Goal: Task Accomplishment & Management: Manage account settings

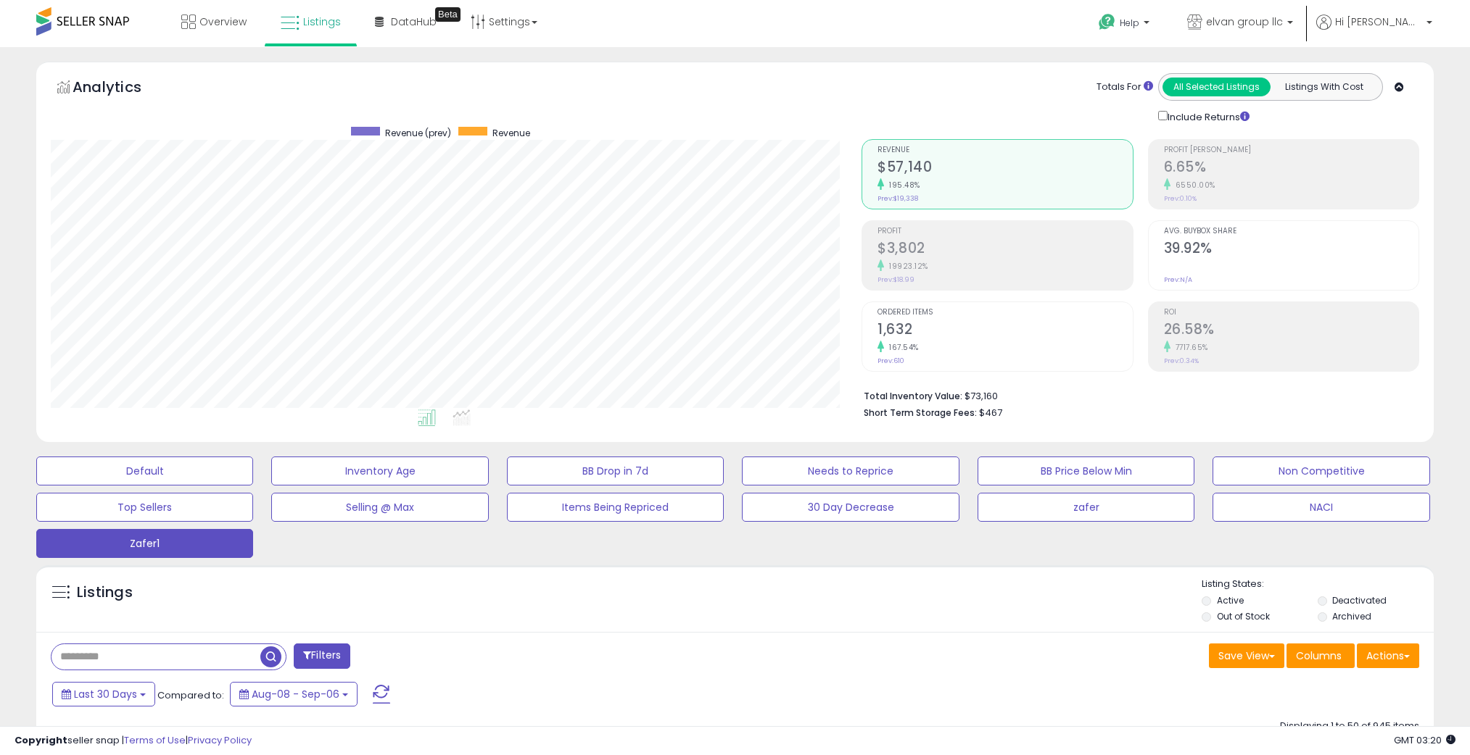
select select "**********"
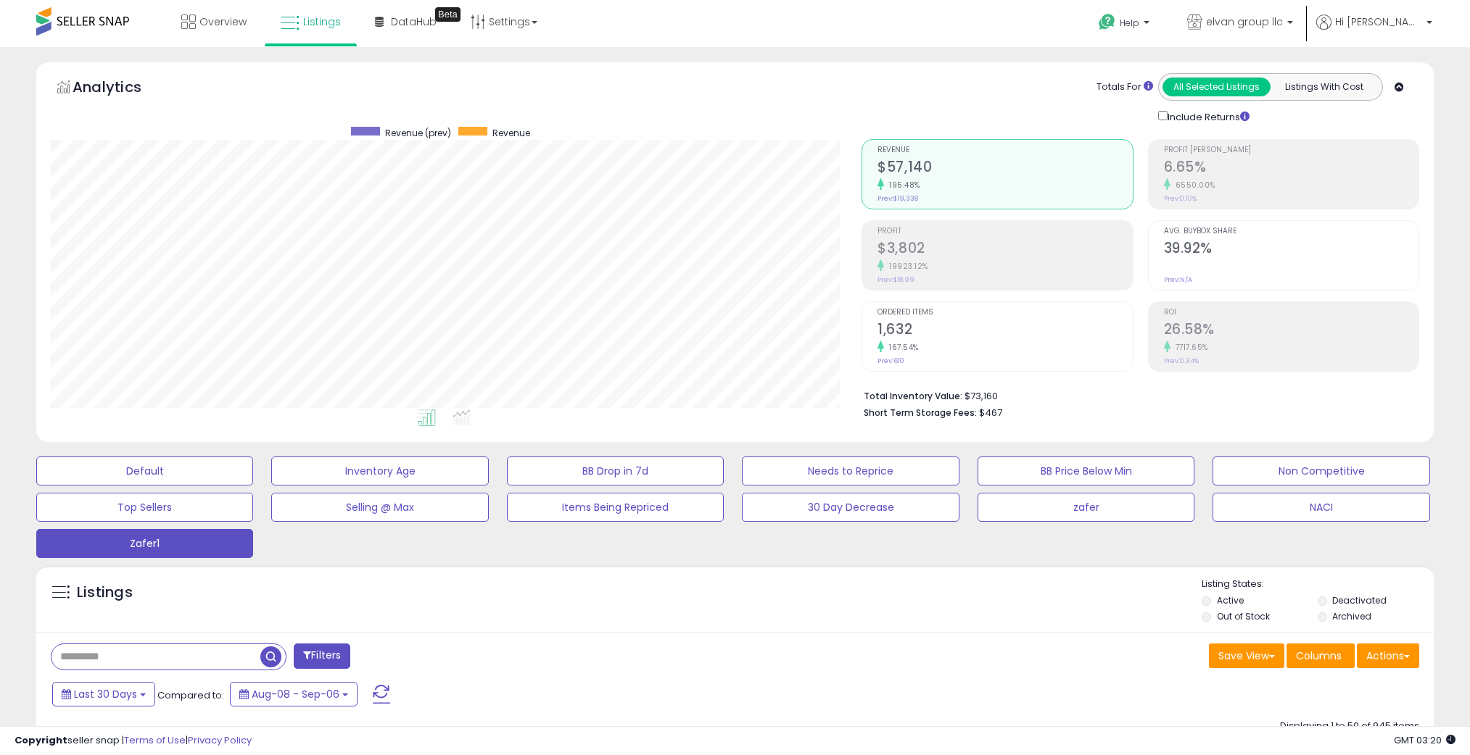
select select "**********"
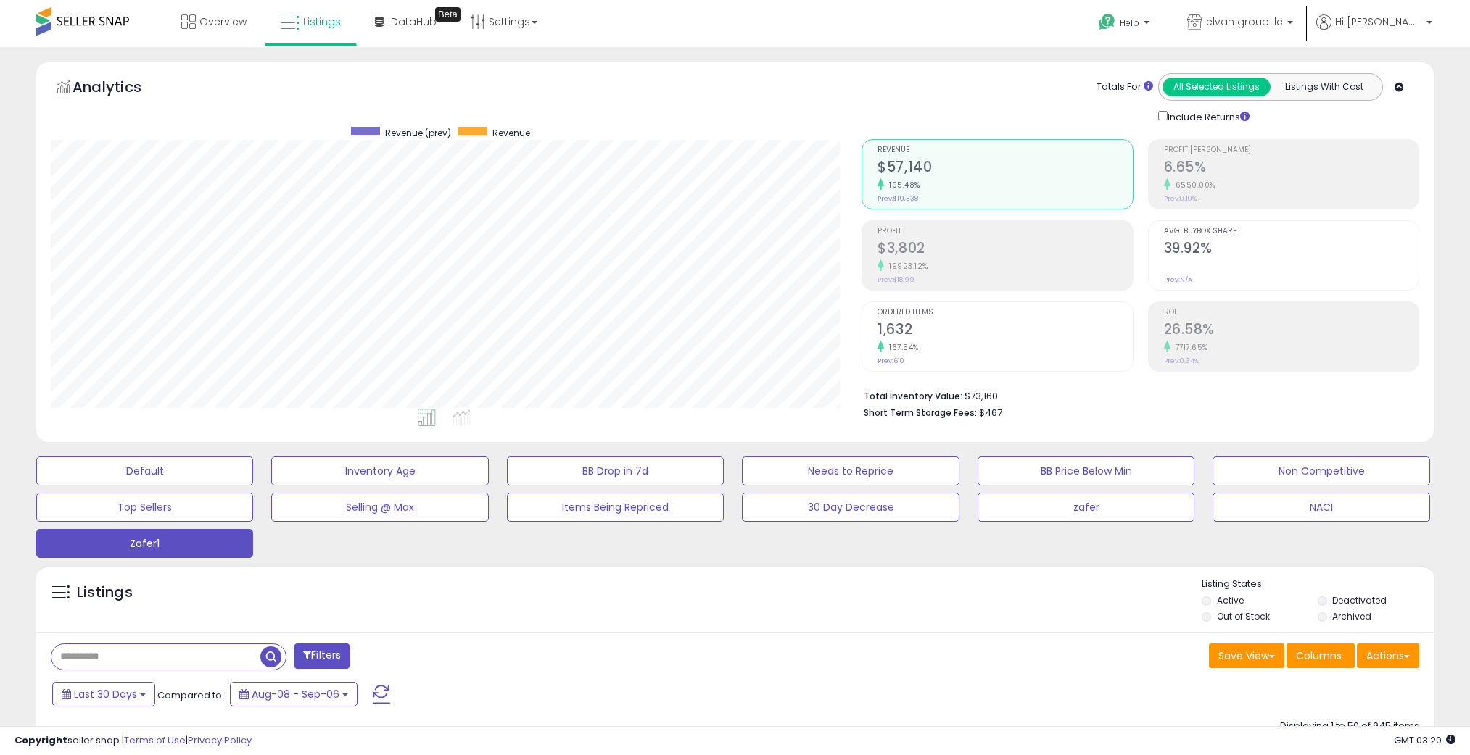
select select "**"
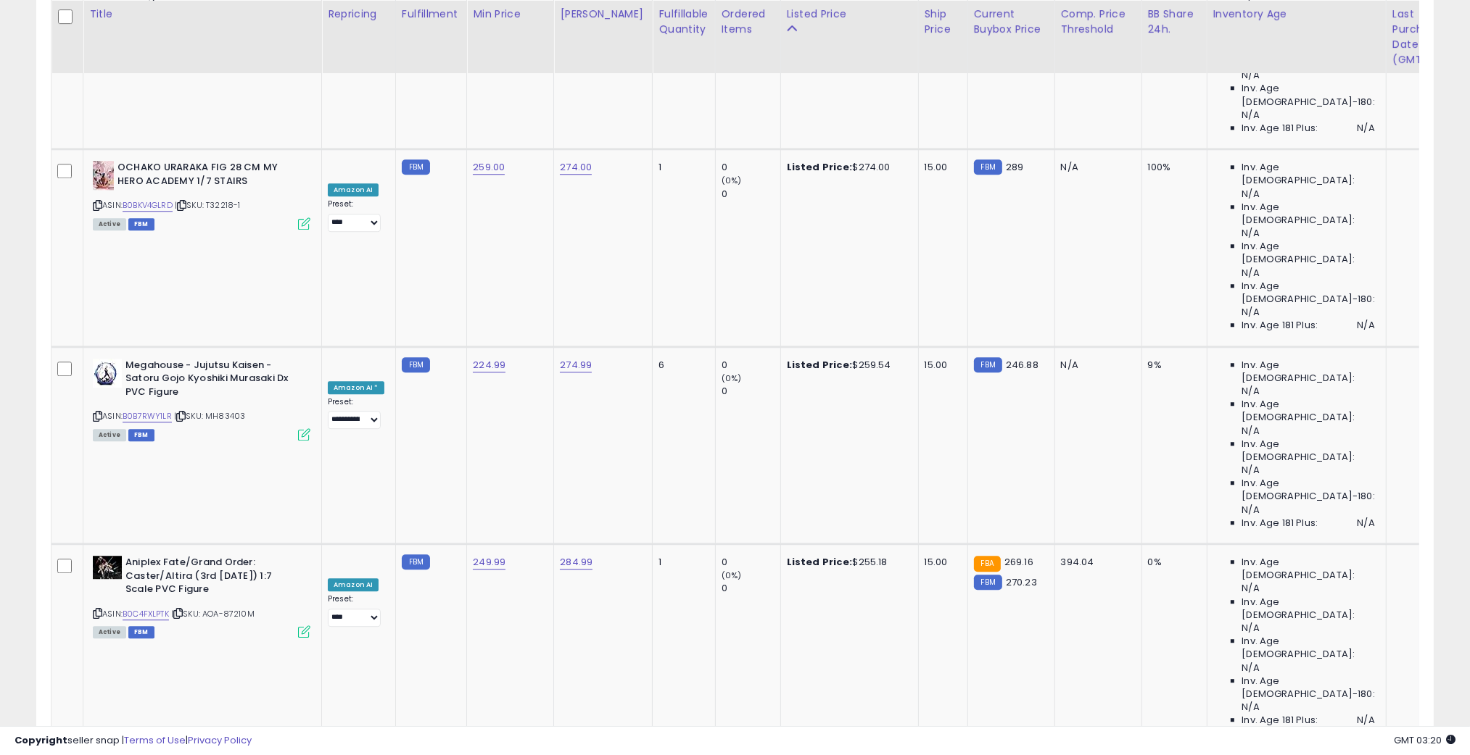
scroll to position [297, 811]
